Goal: Task Accomplishment & Management: Complete application form

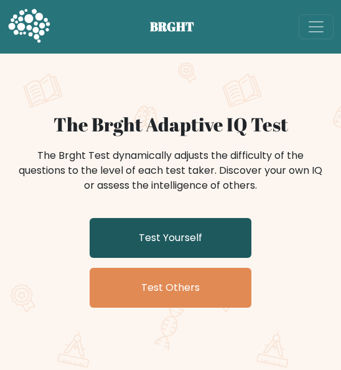
click at [210, 256] on link "Test Yourself" at bounding box center [171, 238] width 162 height 40
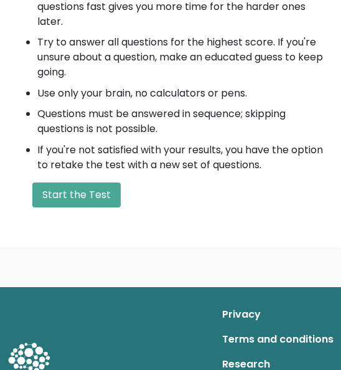
scroll to position [560, 0]
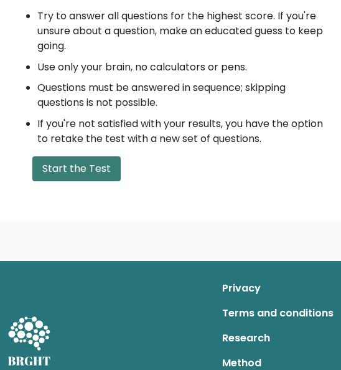
click at [85, 175] on button "Start the Test" at bounding box center [76, 168] width 88 height 25
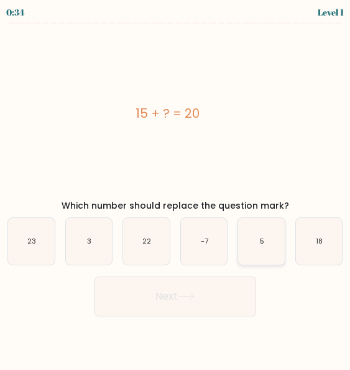
click at [258, 235] on icon "5" at bounding box center [261, 241] width 47 height 47
click at [176, 188] on input "e. 5" at bounding box center [175, 186] width 1 height 3
radio input "true"
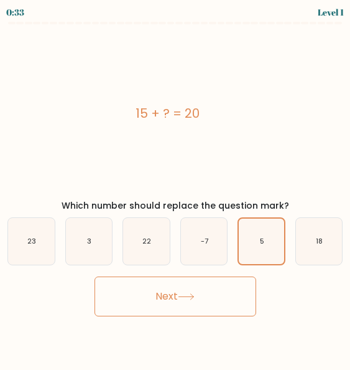
click at [203, 288] on button "Next" at bounding box center [176, 296] width 162 height 40
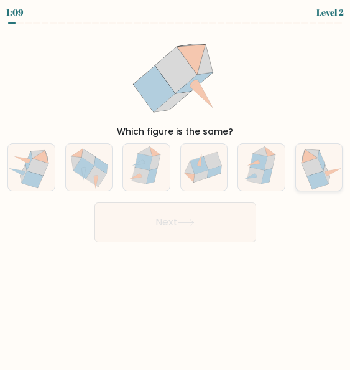
click at [331, 181] on icon at bounding box center [319, 166] width 46 height 45
click at [176, 185] on input "f." at bounding box center [175, 186] width 1 height 3
radio input "true"
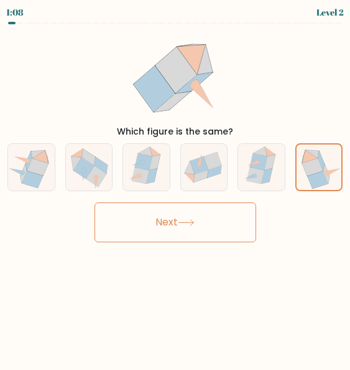
click at [231, 217] on button "Next" at bounding box center [176, 222] width 162 height 40
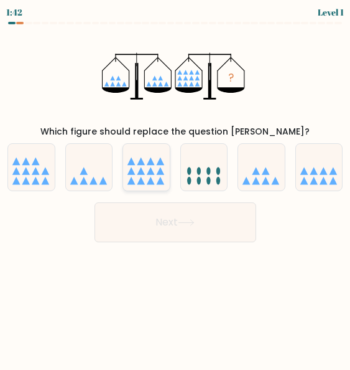
click at [151, 165] on icon at bounding box center [151, 161] width 8 height 8
click at [175, 185] on input "c." at bounding box center [175, 186] width 1 height 3
radio input "true"
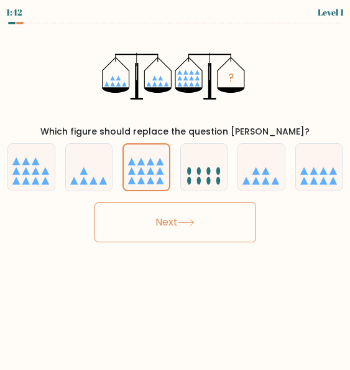
click at [161, 218] on button "Next" at bounding box center [176, 222] width 162 height 40
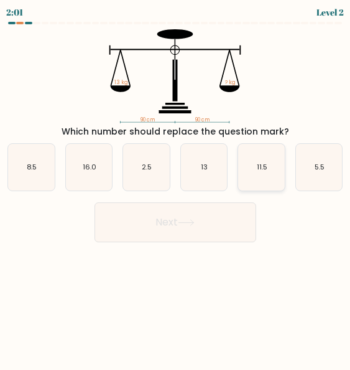
click at [258, 173] on icon "11.5" at bounding box center [261, 167] width 47 height 47
click at [176, 185] on input "e. 11.5" at bounding box center [175, 186] width 1 height 3
radio input "true"
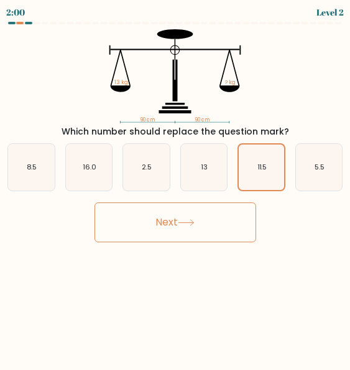
click at [207, 215] on button "Next" at bounding box center [176, 222] width 162 height 40
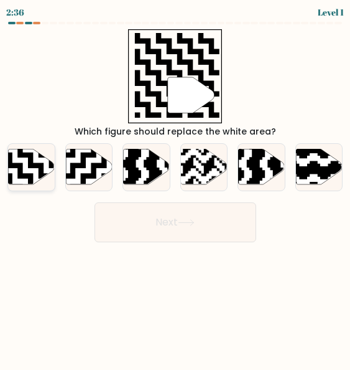
click at [27, 172] on icon at bounding box center [31, 166] width 47 height 35
click at [175, 185] on input "a." at bounding box center [175, 186] width 1 height 3
radio input "true"
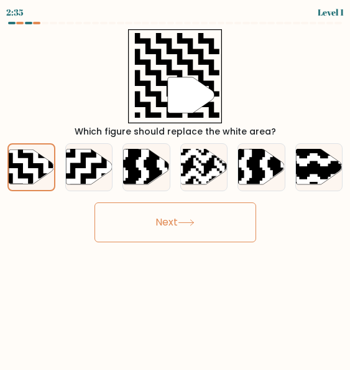
click at [249, 223] on button "Next" at bounding box center [176, 222] width 162 height 40
click at [206, 217] on button "Next" at bounding box center [176, 222] width 162 height 40
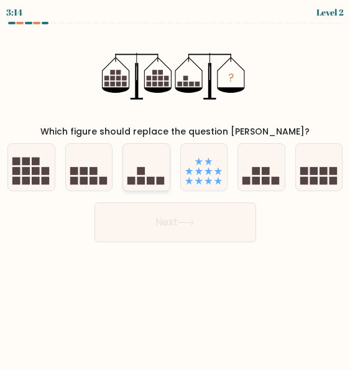
click at [133, 175] on icon at bounding box center [146, 166] width 46 height 39
click at [175, 185] on input "c." at bounding box center [175, 186] width 1 height 3
radio input "true"
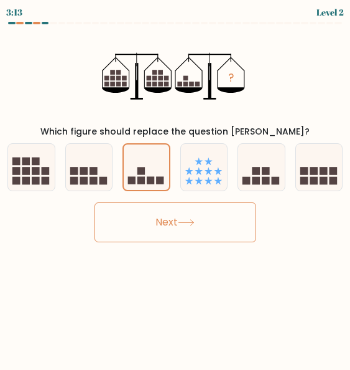
click at [209, 220] on button "Next" at bounding box center [176, 222] width 162 height 40
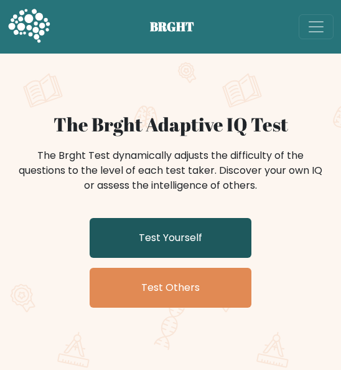
click at [182, 231] on link "Test Yourself" at bounding box center [171, 238] width 162 height 40
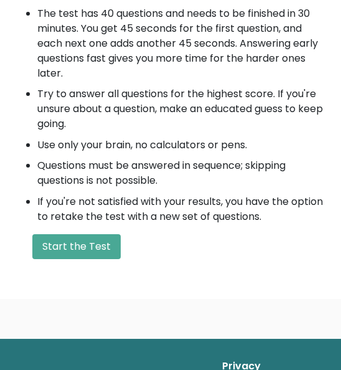
scroll to position [600, 0]
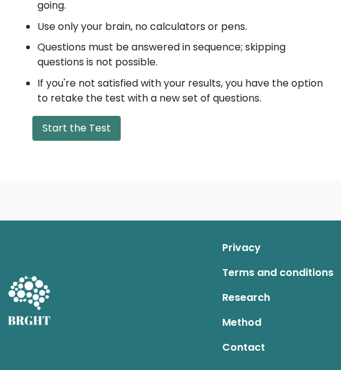
click at [90, 133] on button "Start the Test" at bounding box center [76, 128] width 88 height 25
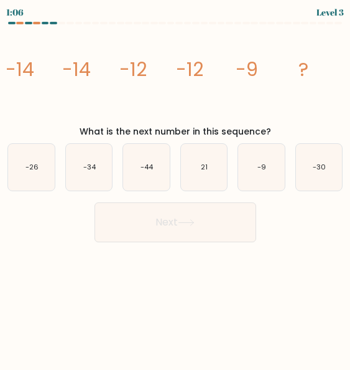
click at [331, 17] on div "Level 3" at bounding box center [330, 12] width 27 height 13
click at [149, 225] on button "Next" at bounding box center [176, 222] width 162 height 40
